Goal: Find contact information: Find contact information

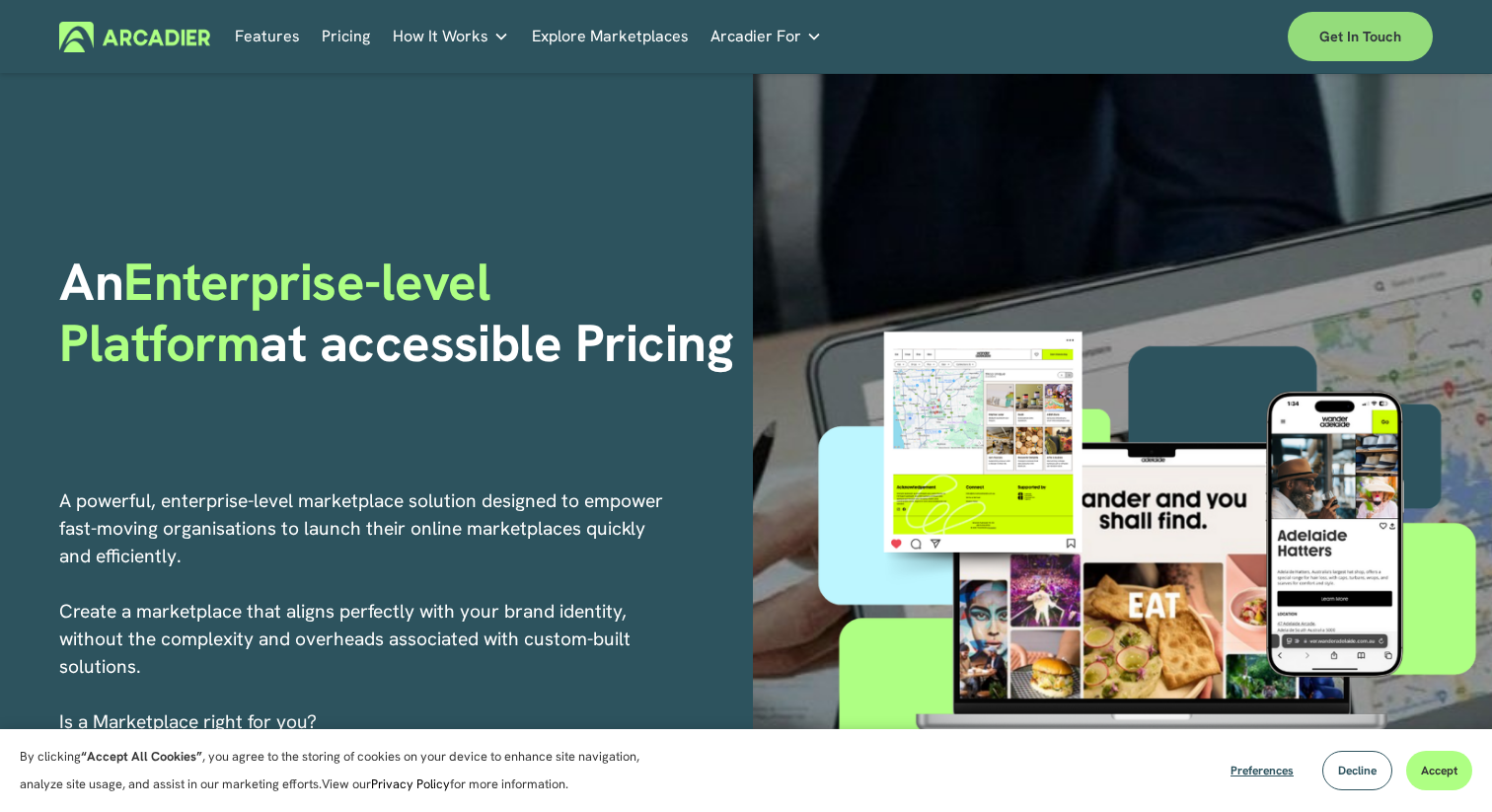
click at [1349, 12] on link "Get in touch" at bounding box center [1360, 37] width 145 height 49
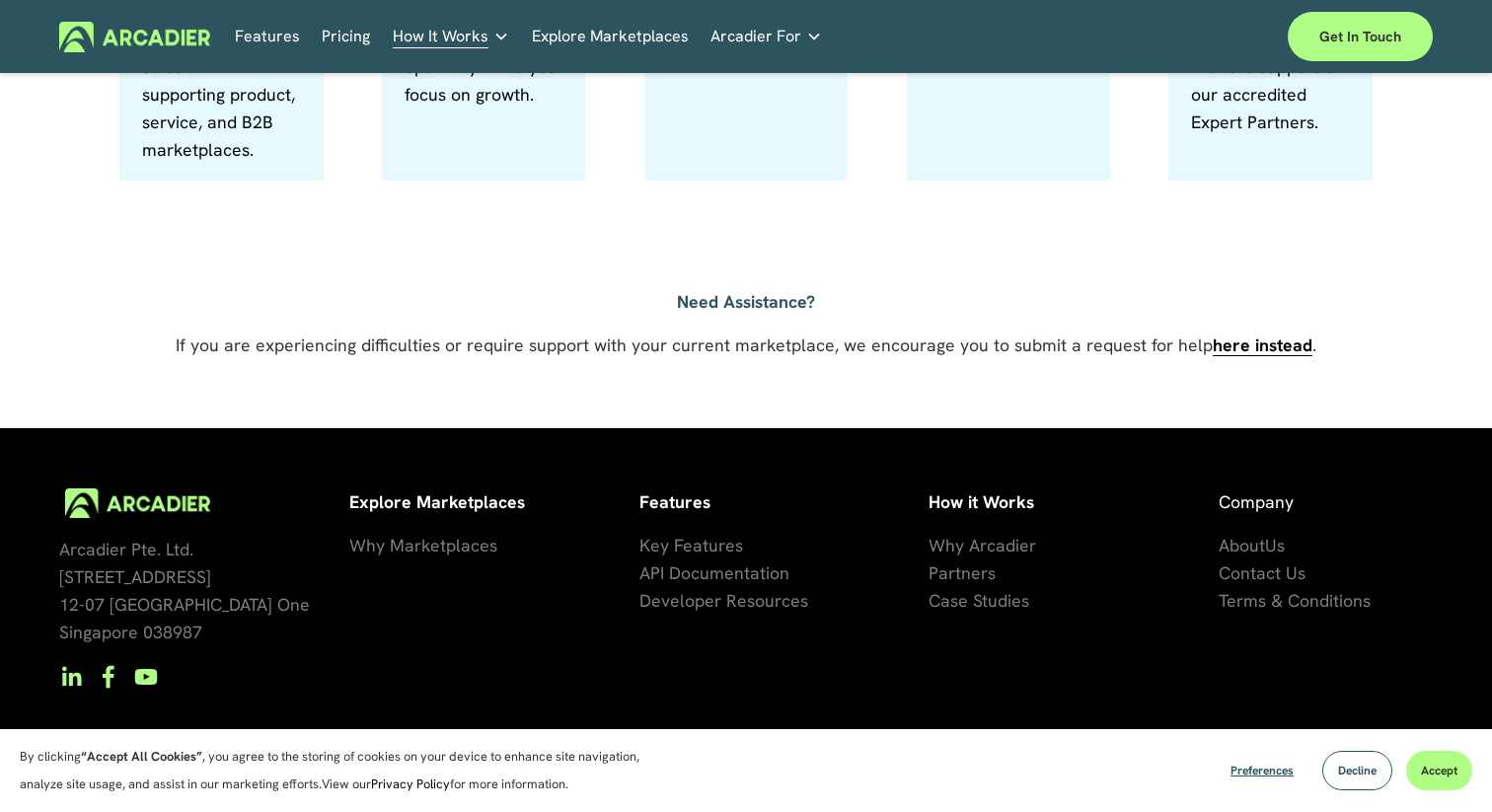
scroll to position [1380, 0]
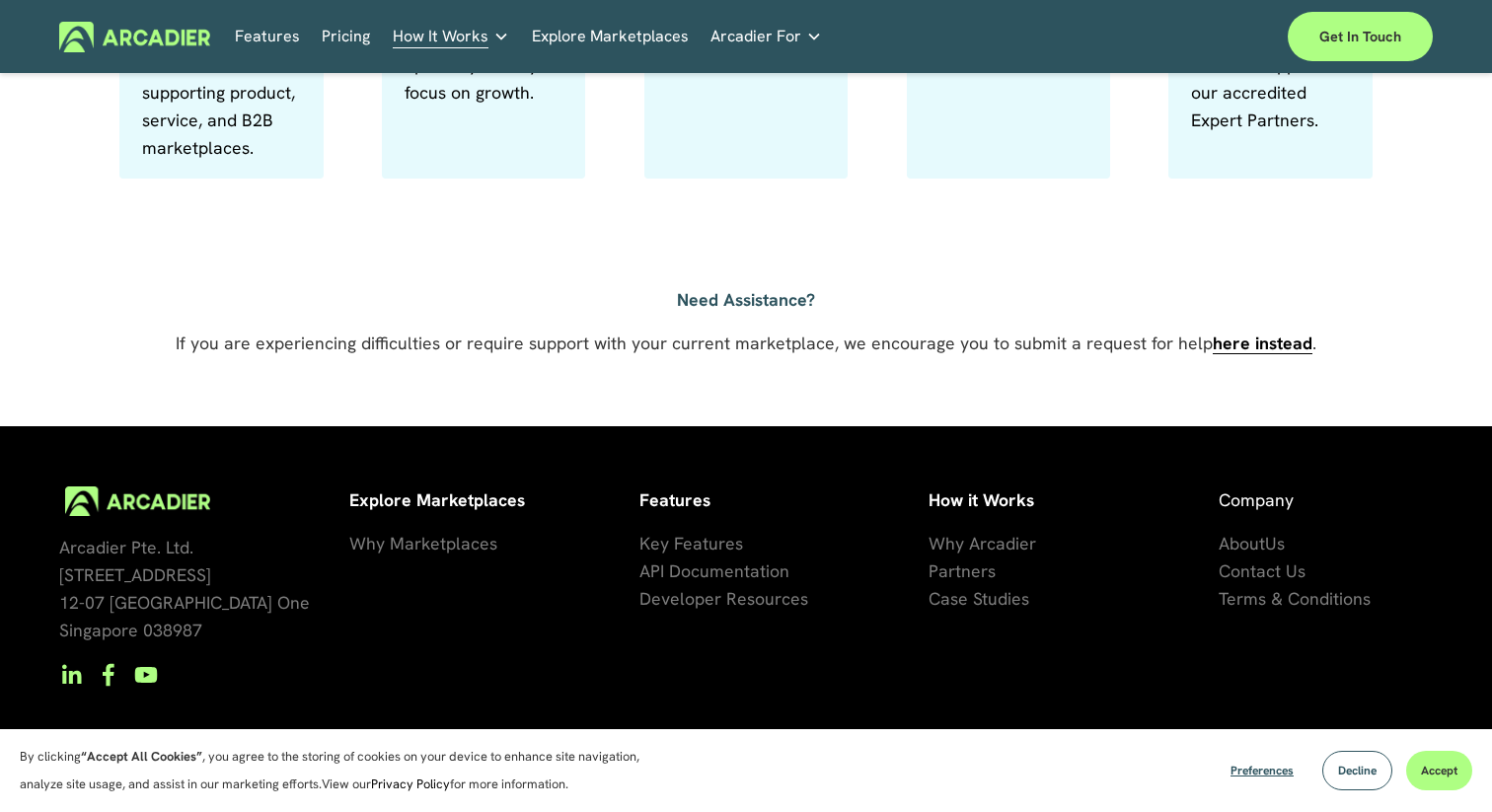
click at [1267, 547] on span "Us" at bounding box center [1275, 542] width 20 height 23
click at [1246, 545] on span "About" at bounding box center [1241, 542] width 46 height 23
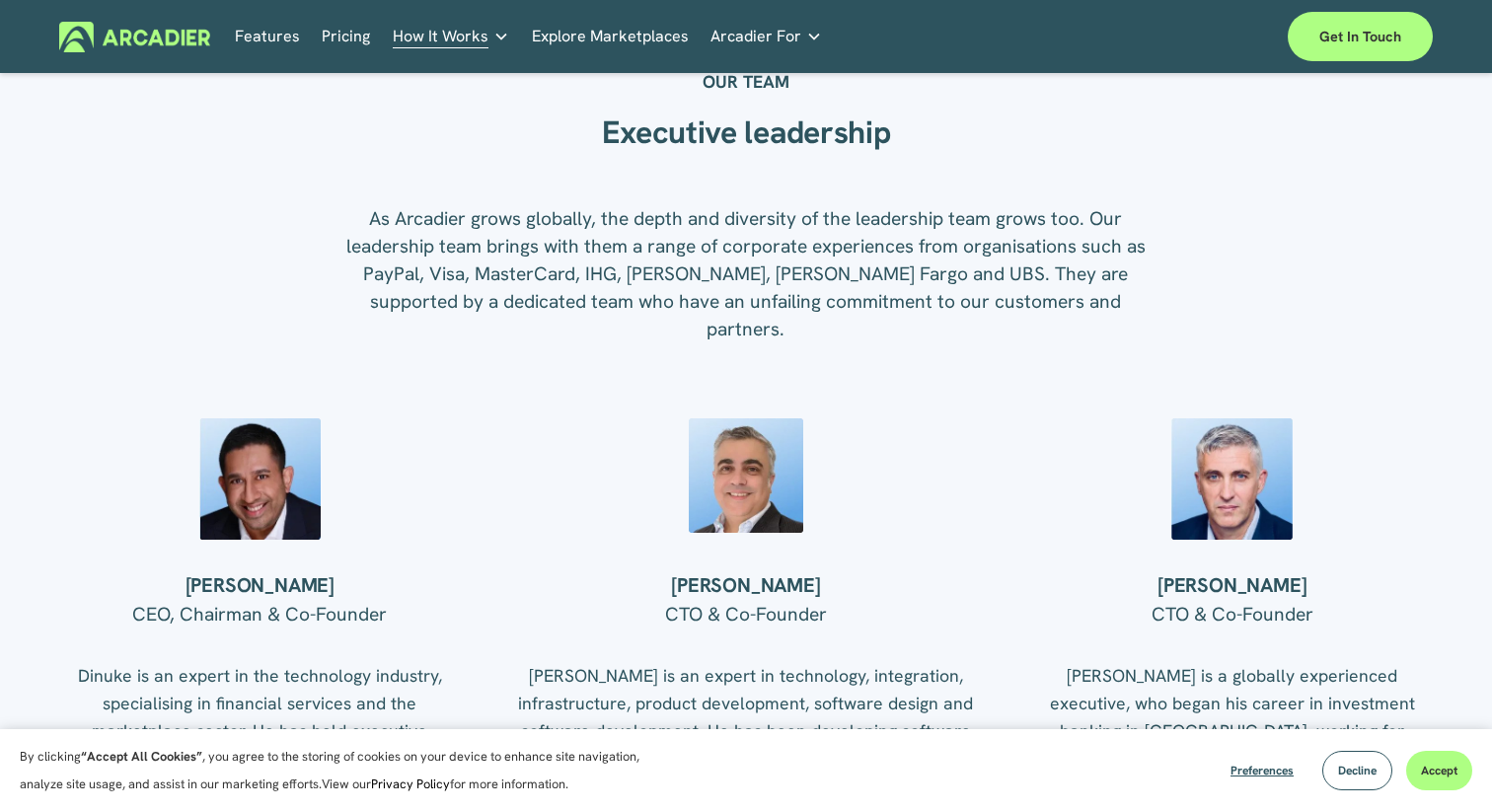
scroll to position [2197, 0]
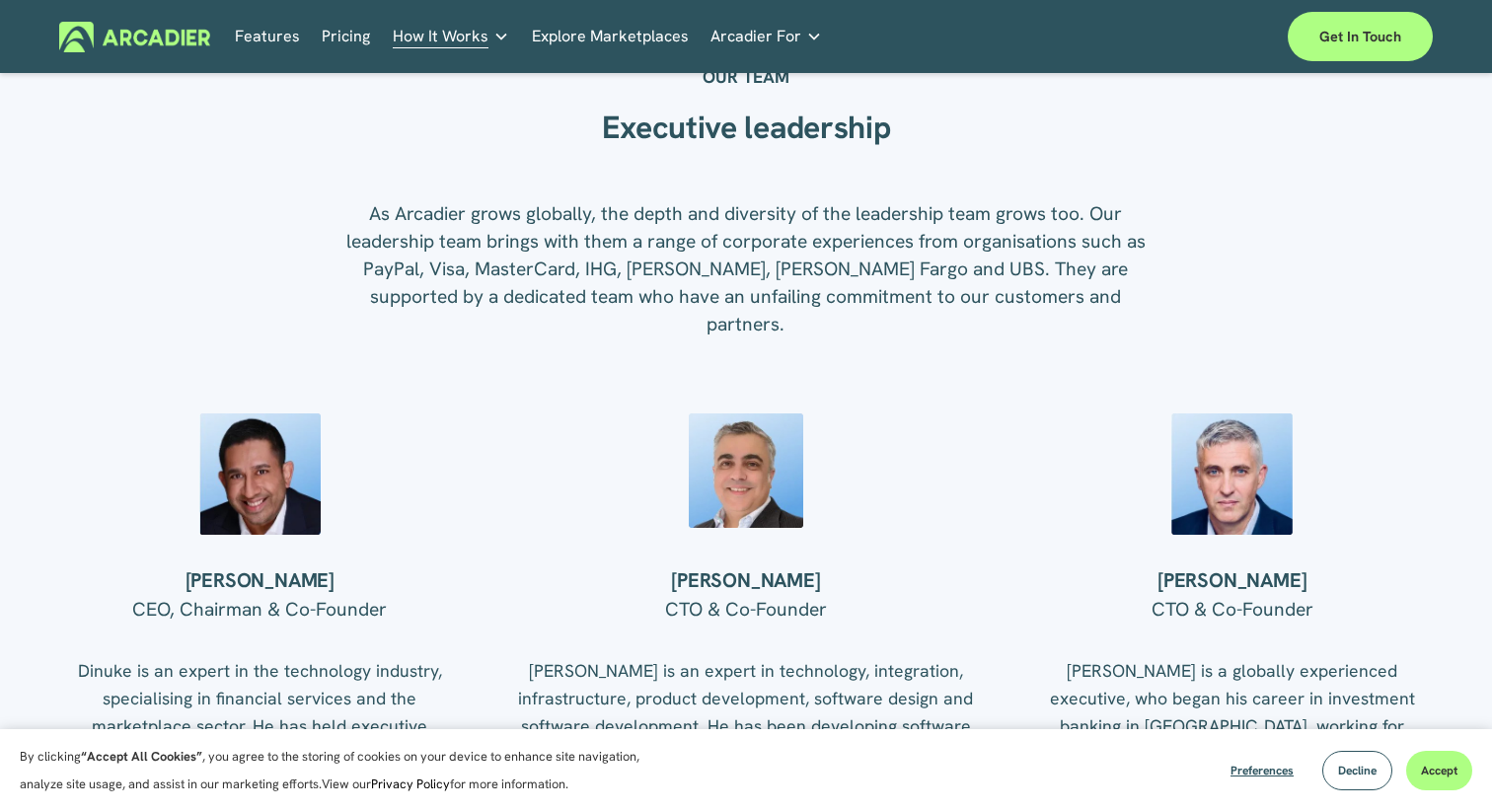
drag, startPoint x: 807, startPoint y: 578, endPoint x: 683, endPoint y: 580, distance: 124.0
click at [683, 580] on h4 "[PERSON_NAME]" at bounding box center [745, 581] width 457 height 26
copy h4 "[PERSON_NAME]"
drag, startPoint x: 1292, startPoint y: 575, endPoint x: 1159, endPoint y: 578, distance: 133.0
click at [1159, 578] on h4 "Gary Ramsell" at bounding box center [1232, 581] width 400 height 26
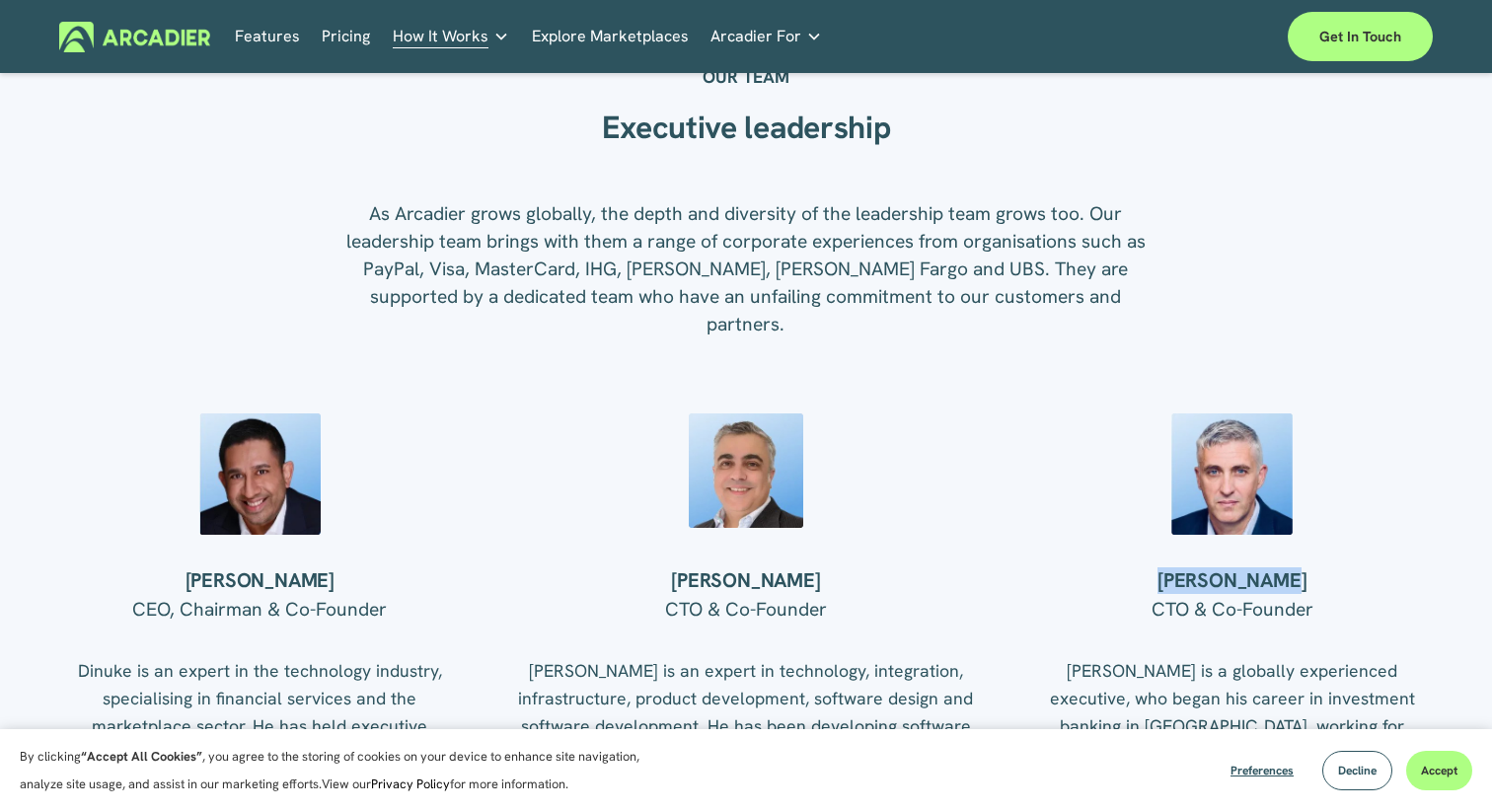
copy h4 "Gary Ramsell"
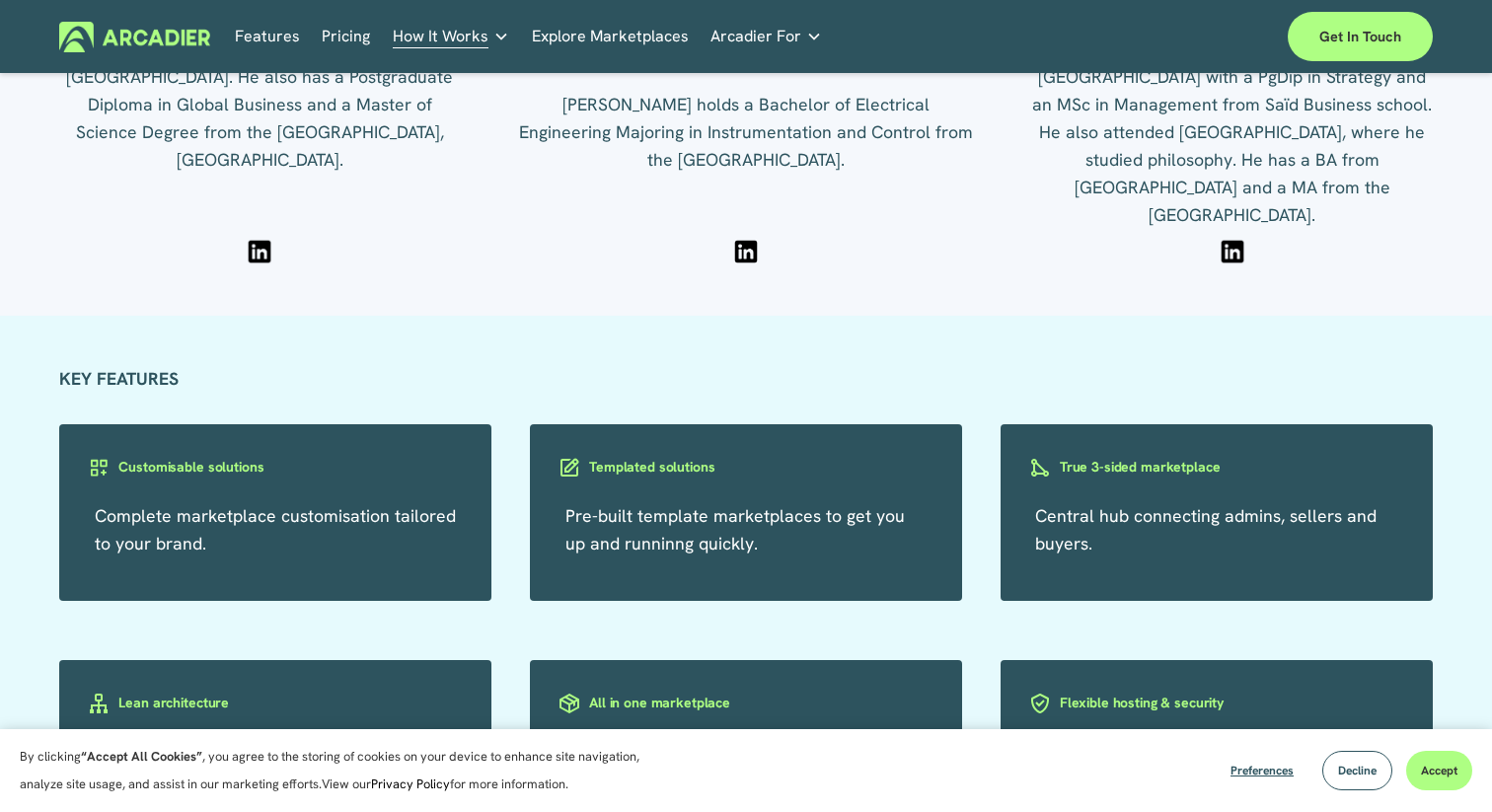
scroll to position [2986, 0]
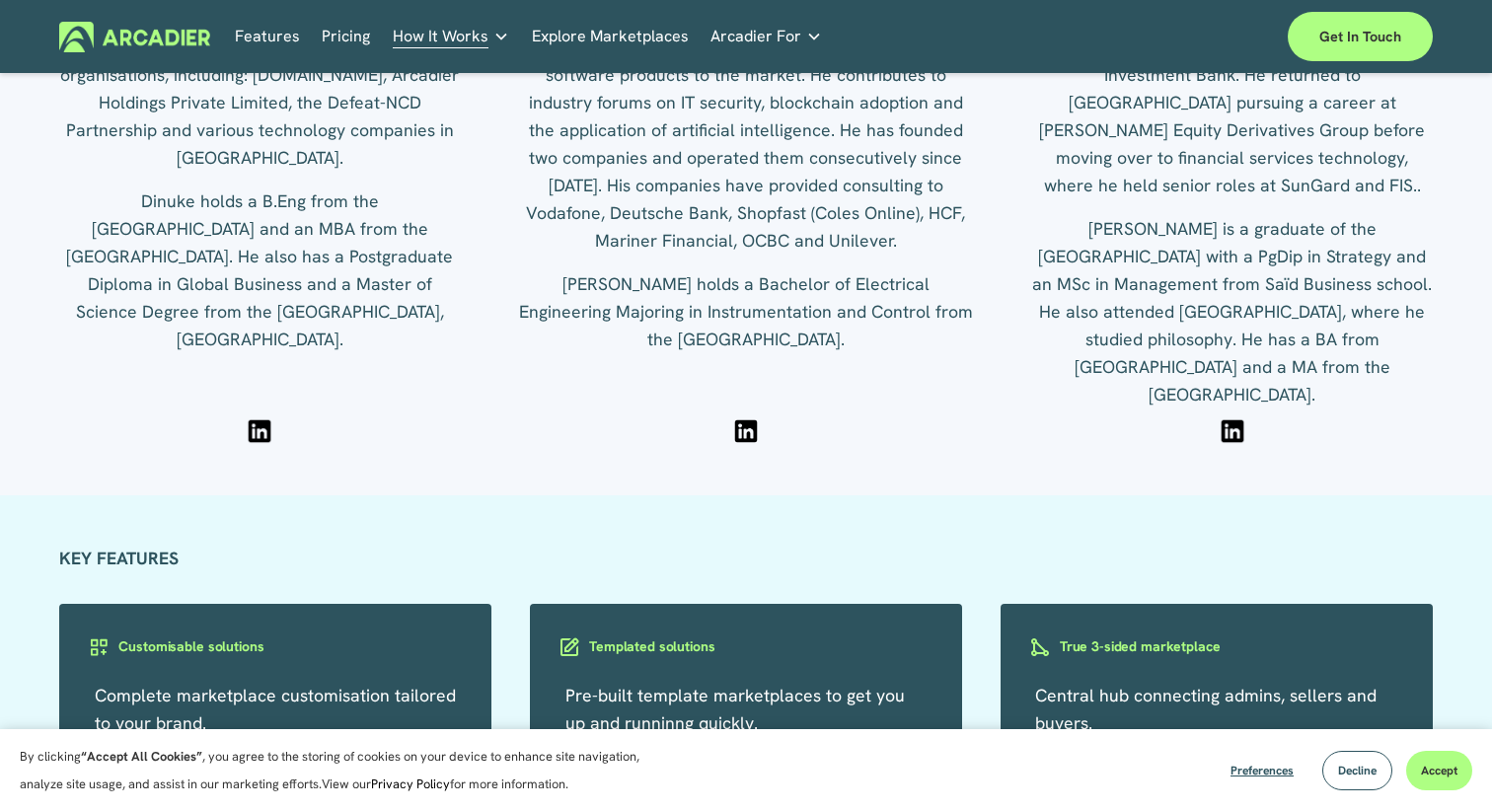
click at [743, 423] on div at bounding box center [746, 431] width 30 height 30
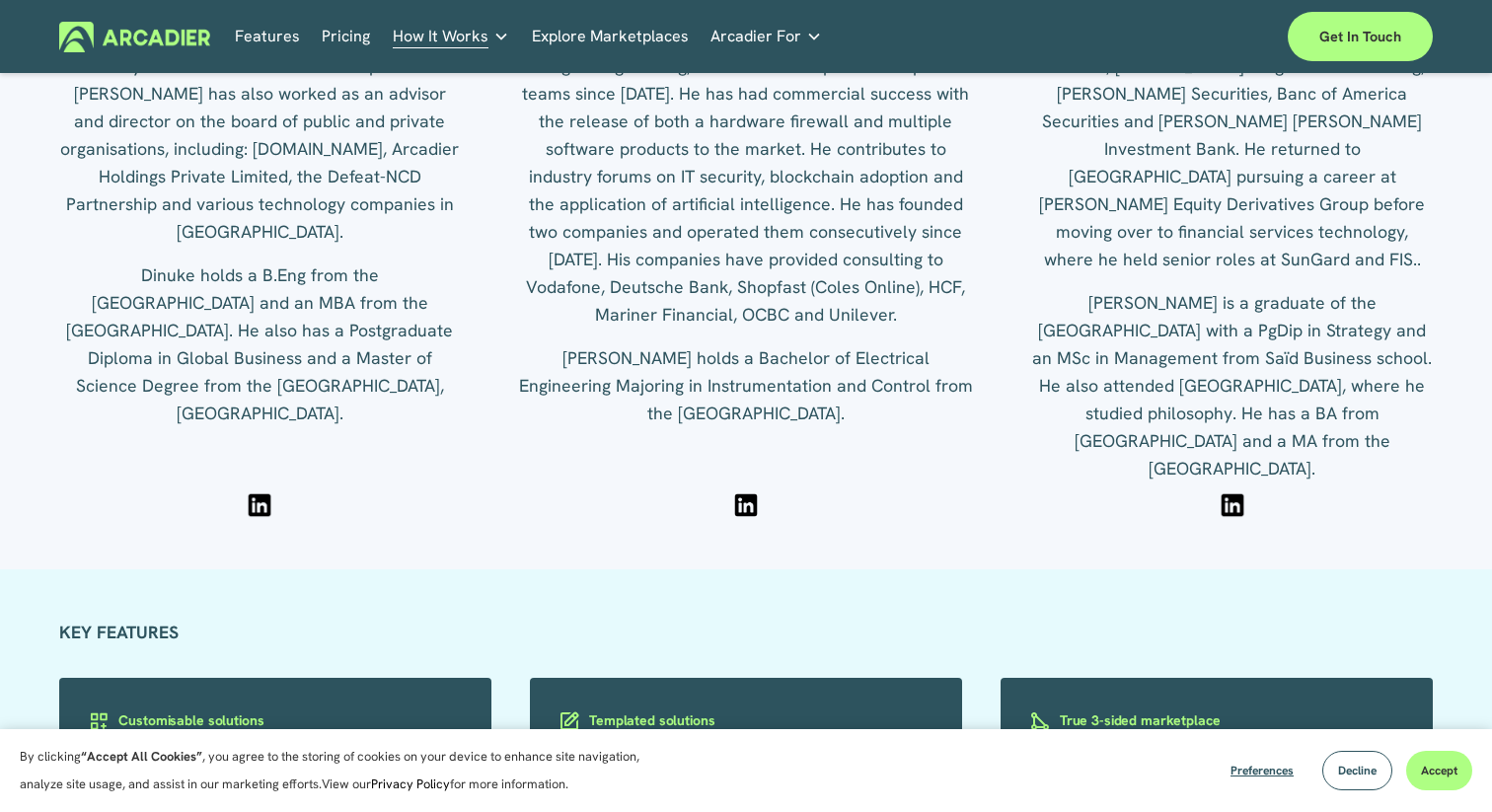
scroll to position [2762, 0]
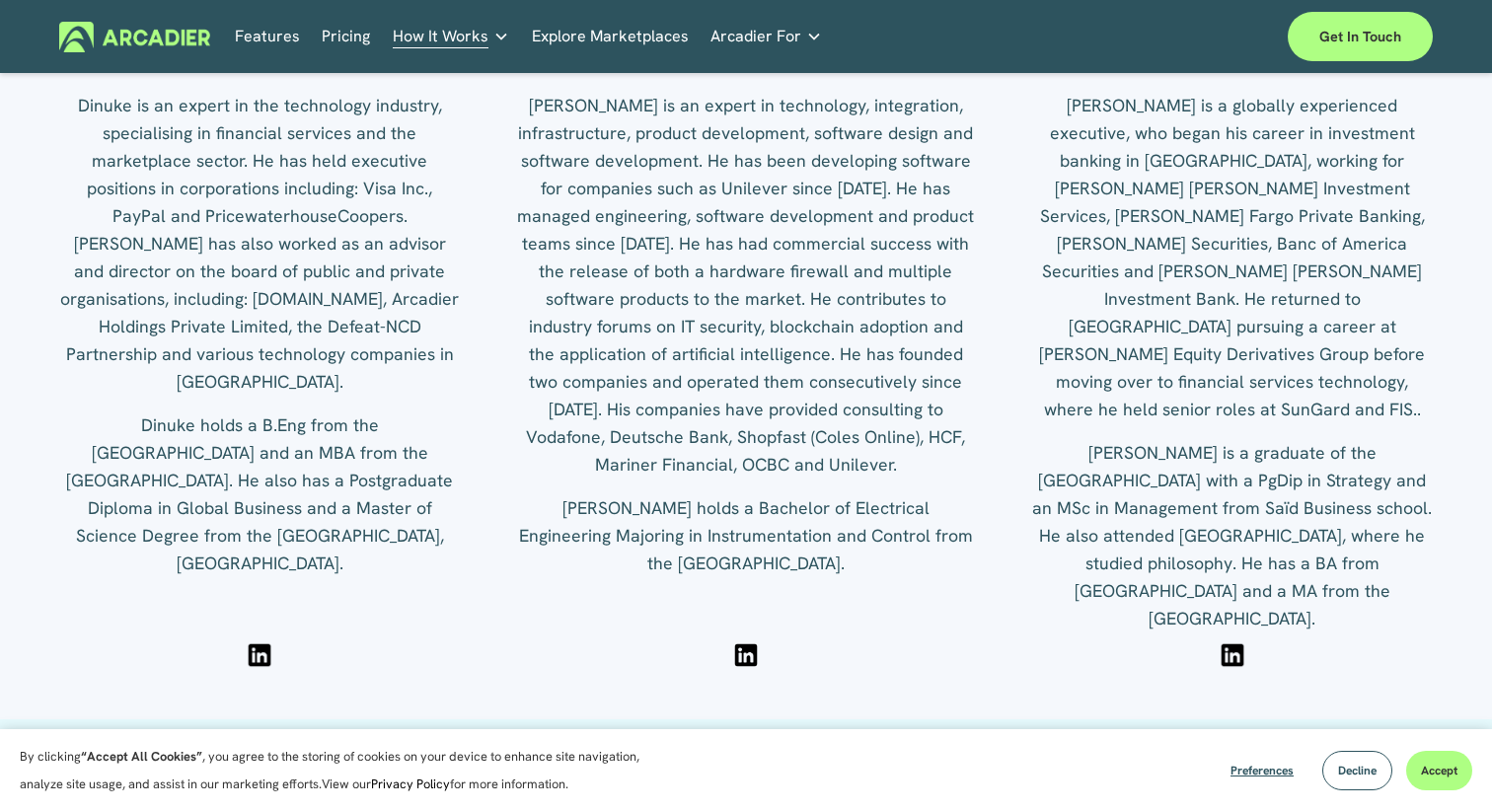
click at [265, 672] on div "OUR TEAM Executive leadership As Arcadier grows globally, the depth and diversi…" at bounding box center [746, 76] width 1492 height 1286
click at [265, 659] on div at bounding box center [260, 655] width 30 height 30
